Goal: Find specific page/section: Find specific page/section

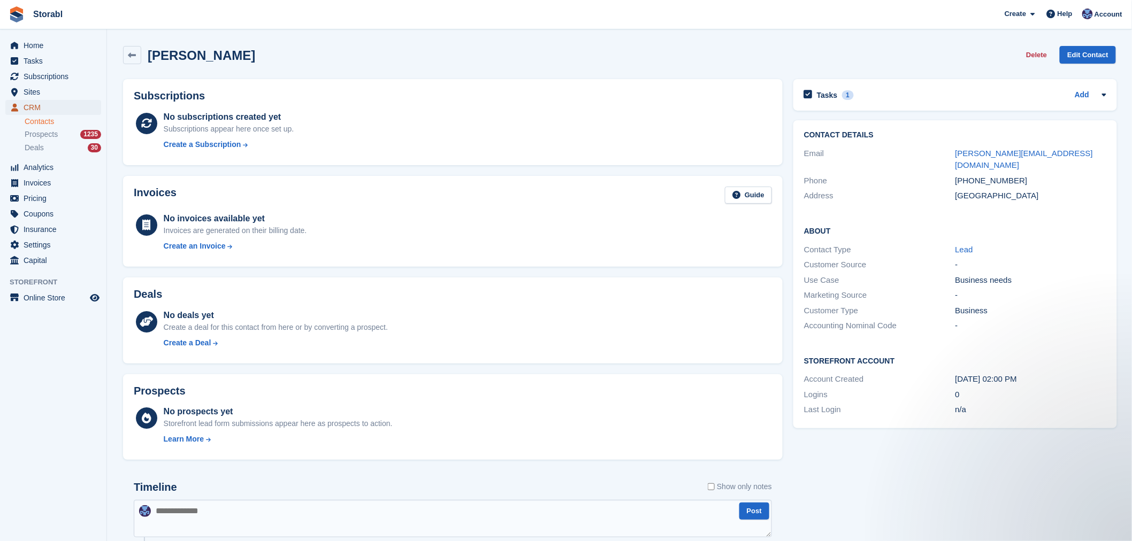
click at [55, 110] on span "CRM" at bounding box center [56, 107] width 64 height 15
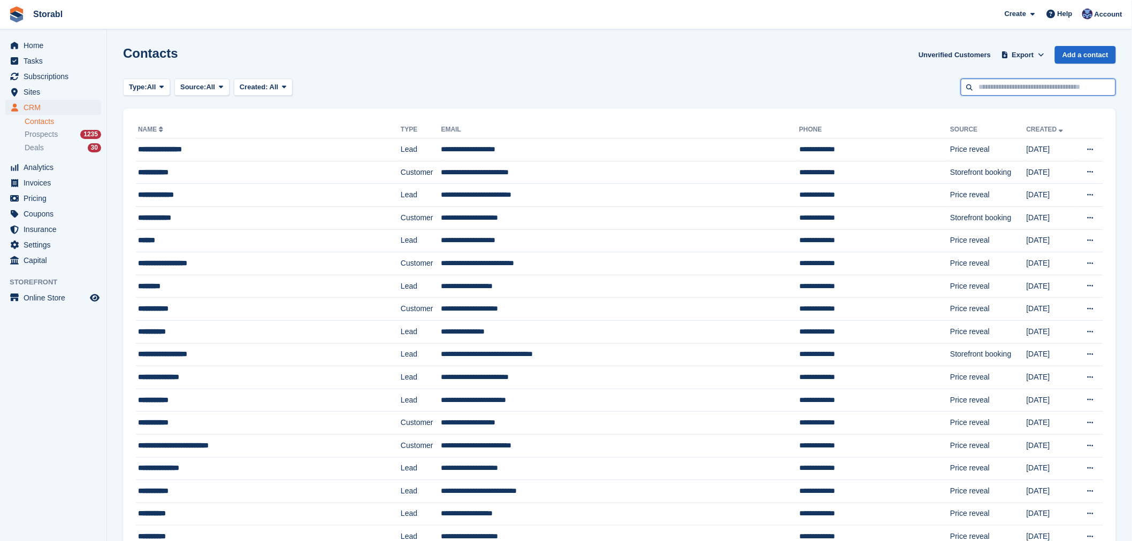
click at [987, 82] on input "text" at bounding box center [1038, 88] width 155 height 18
type input "***"
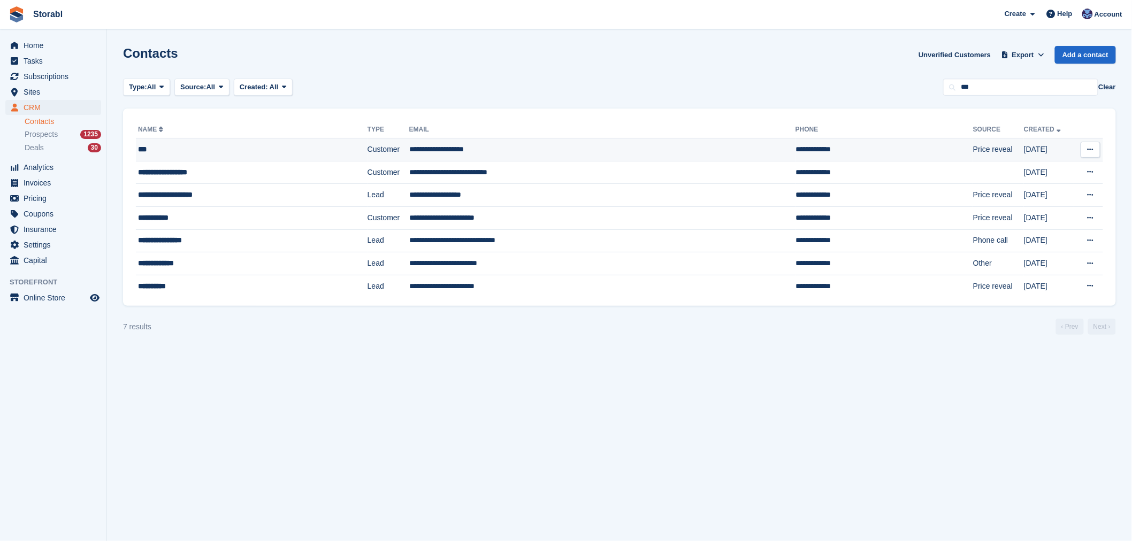
drag, startPoint x: 293, startPoint y: 143, endPoint x: 291, endPoint y: 148, distance: 5.5
click at [293, 143] on td "***" at bounding box center [252, 150] width 232 height 23
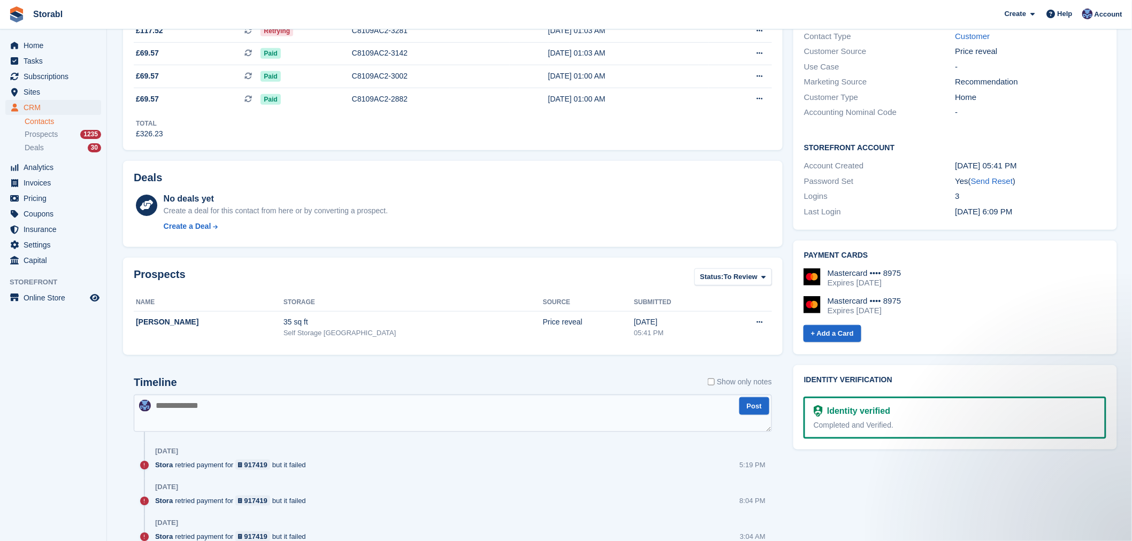
scroll to position [59, 0]
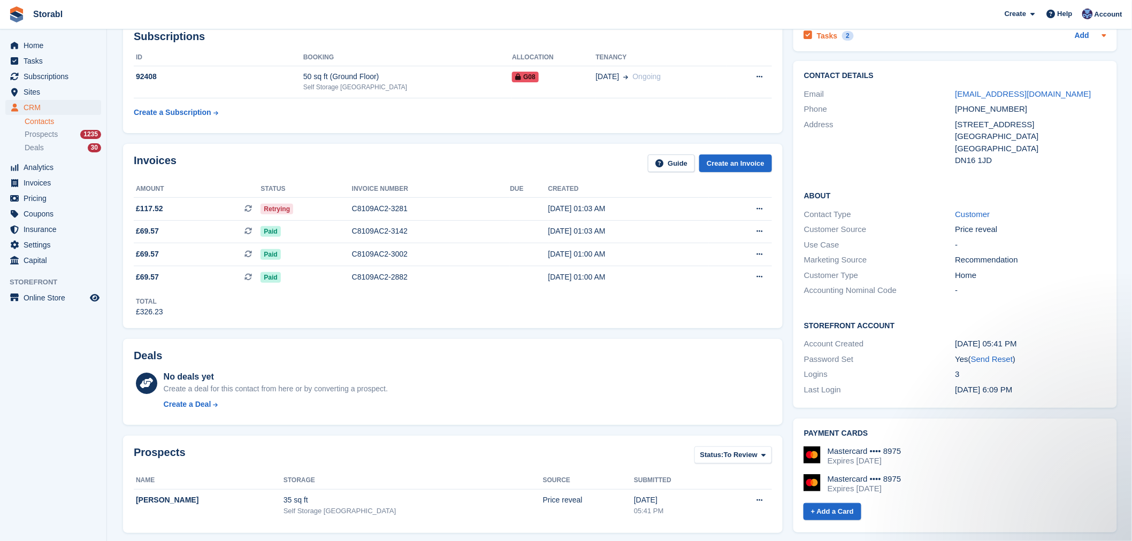
click at [867, 31] on div "Tasks 2 Add" at bounding box center [955, 35] width 302 height 14
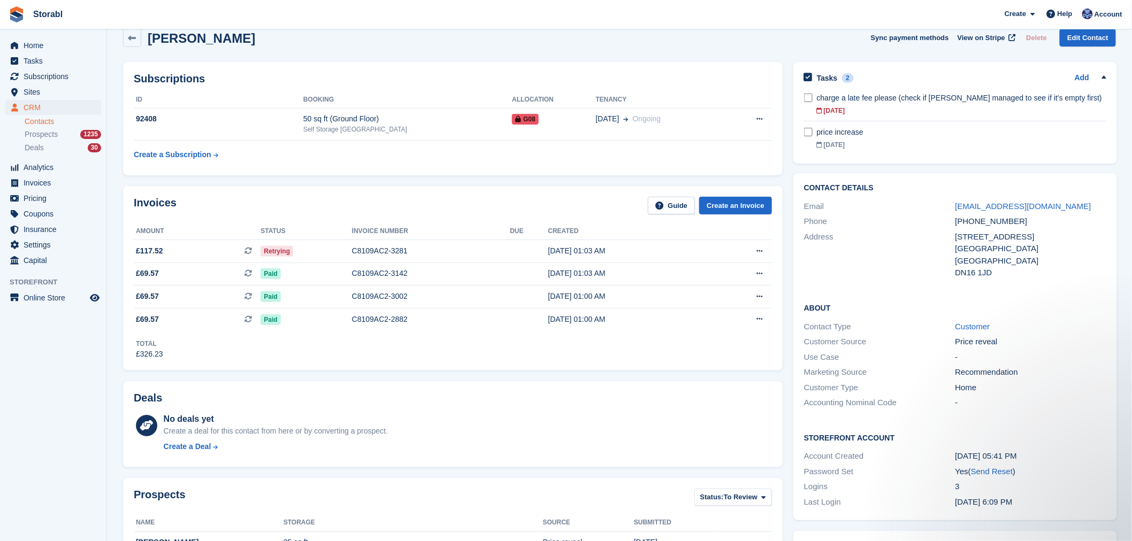
scroll to position [0, 0]
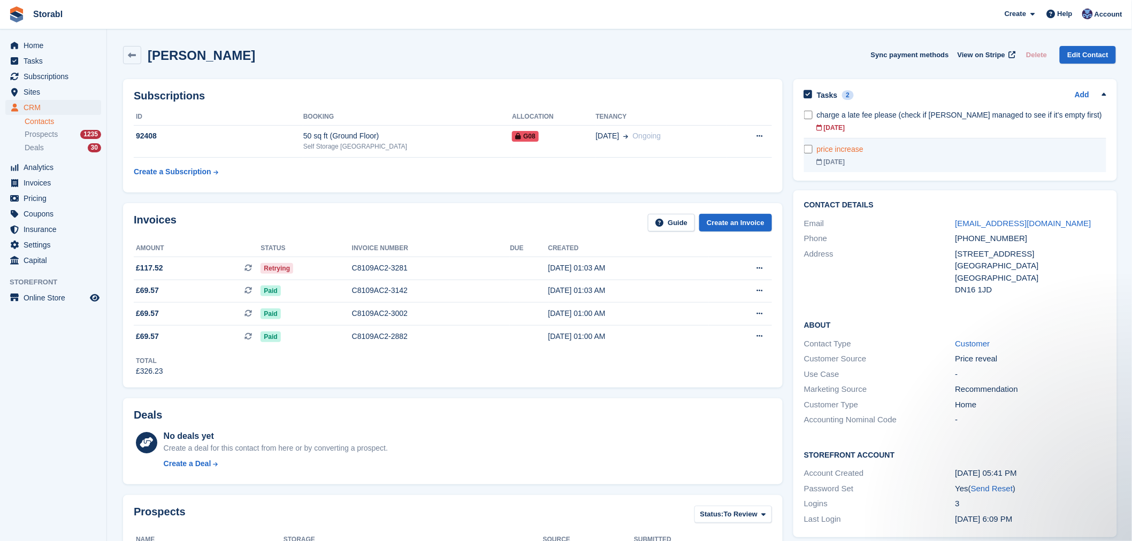
drag, startPoint x: 886, startPoint y: 131, endPoint x: 869, endPoint y: 142, distance: 20.8
click at [886, 131] on div "07 Oct" at bounding box center [961, 128] width 289 height 10
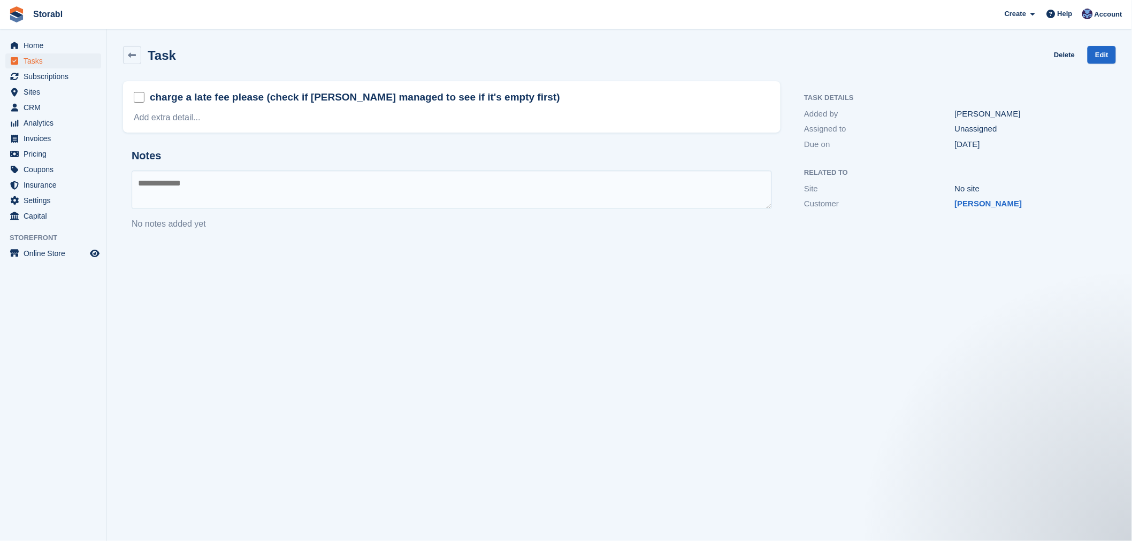
drag, startPoint x: 1058, startPoint y: 386, endPoint x: 1033, endPoint y: 388, distance: 25.2
click at [1058, 386] on section "Task Delete Edit charge a late fee please (check if Pete managed to see if it's…" at bounding box center [619, 270] width 1025 height 541
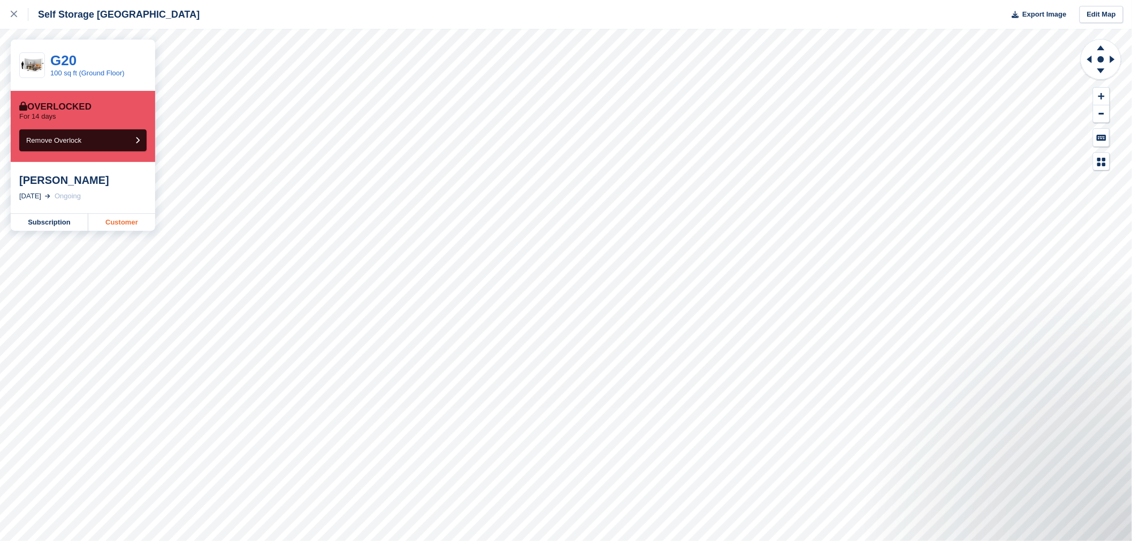
click at [122, 231] on link "Customer" at bounding box center [121, 222] width 67 height 17
